Goal: Information Seeking & Learning: Learn about a topic

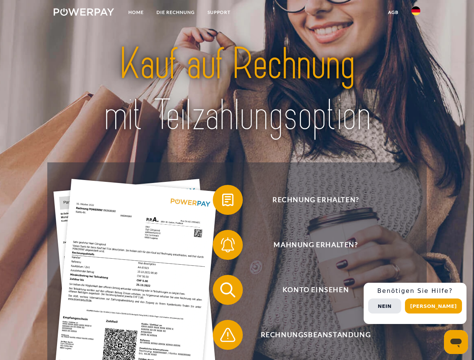
click at [84, 13] on img at bounding box center [84, 12] width 60 height 8
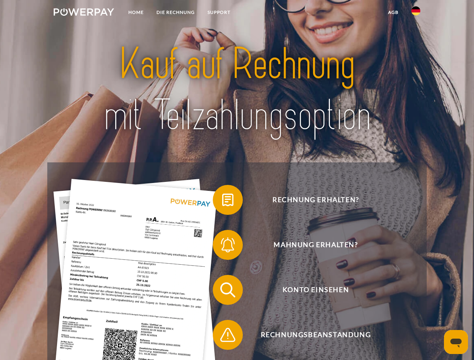
click at [416, 13] on img at bounding box center [415, 10] width 9 height 9
click at [393, 12] on link "agb" at bounding box center [392, 13] width 23 height 14
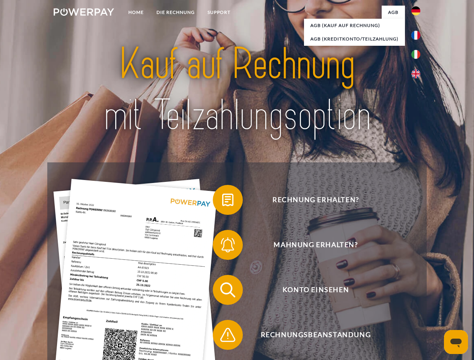
click at [222, 201] on span at bounding box center [217, 200] width 38 height 38
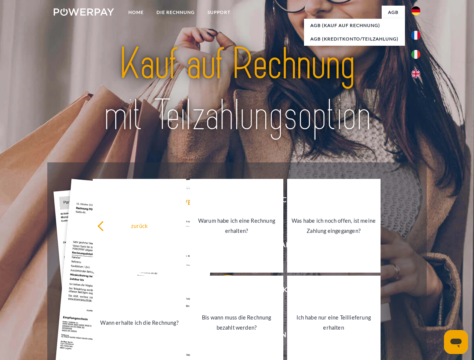
click at [186, 291] on link "Wann erhalte ich die Rechnung?" at bounding box center [139, 323] width 93 height 94
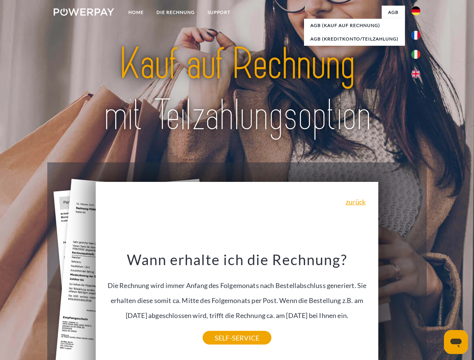
click at [417, 303] on div "Rechnung erhalten? Mahnung erhalten? Konto einsehen" at bounding box center [236, 312] width 379 height 300
click at [399, 305] on span "Konto einsehen" at bounding box center [316, 290] width 184 height 30
click at [436, 306] on header "Home DIE RECHNUNG SUPPORT" at bounding box center [237, 259] width 474 height 518
